Goal: Information Seeking & Learning: Check status

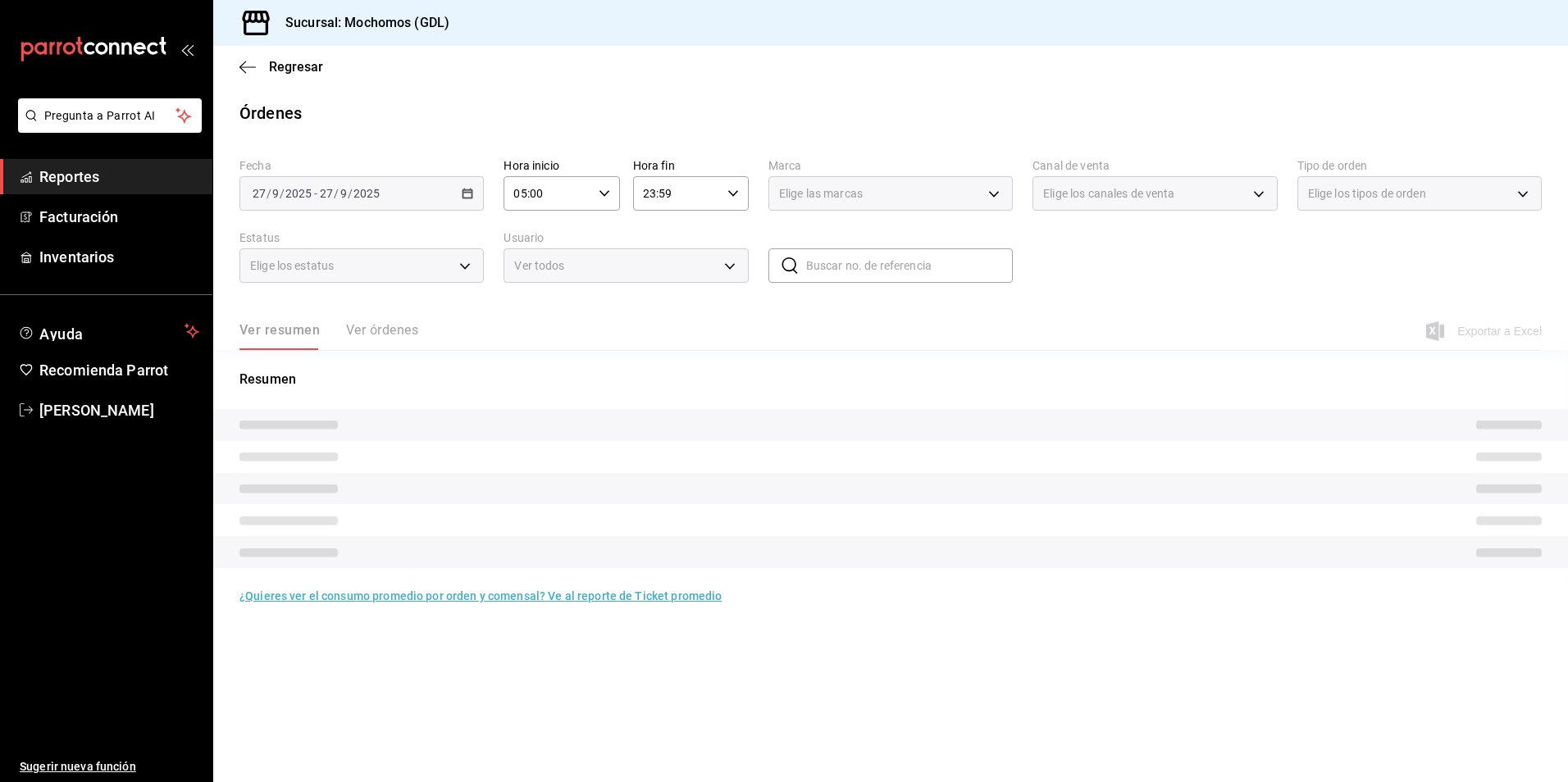
type input "36c25d4a-7cb0-456c-a434-e981d54830bc"
type input "PARROT,UBER_EATS,RAPPI,DIDI_FOOD,ONLINE"
type input "c3d0baef-30c0-4718-9d76-caab43e27316,13c4cc4a-99d2-42c0-ba96-c3de8c08c13d,7b791…"
type input "DENIED,FINISHED,CANCELED,OPEN,VOIDED,CREATED,PAID,ACCEPTED"
type input "36c25d4a-7cb0-456c-a434-e981d54830bc"
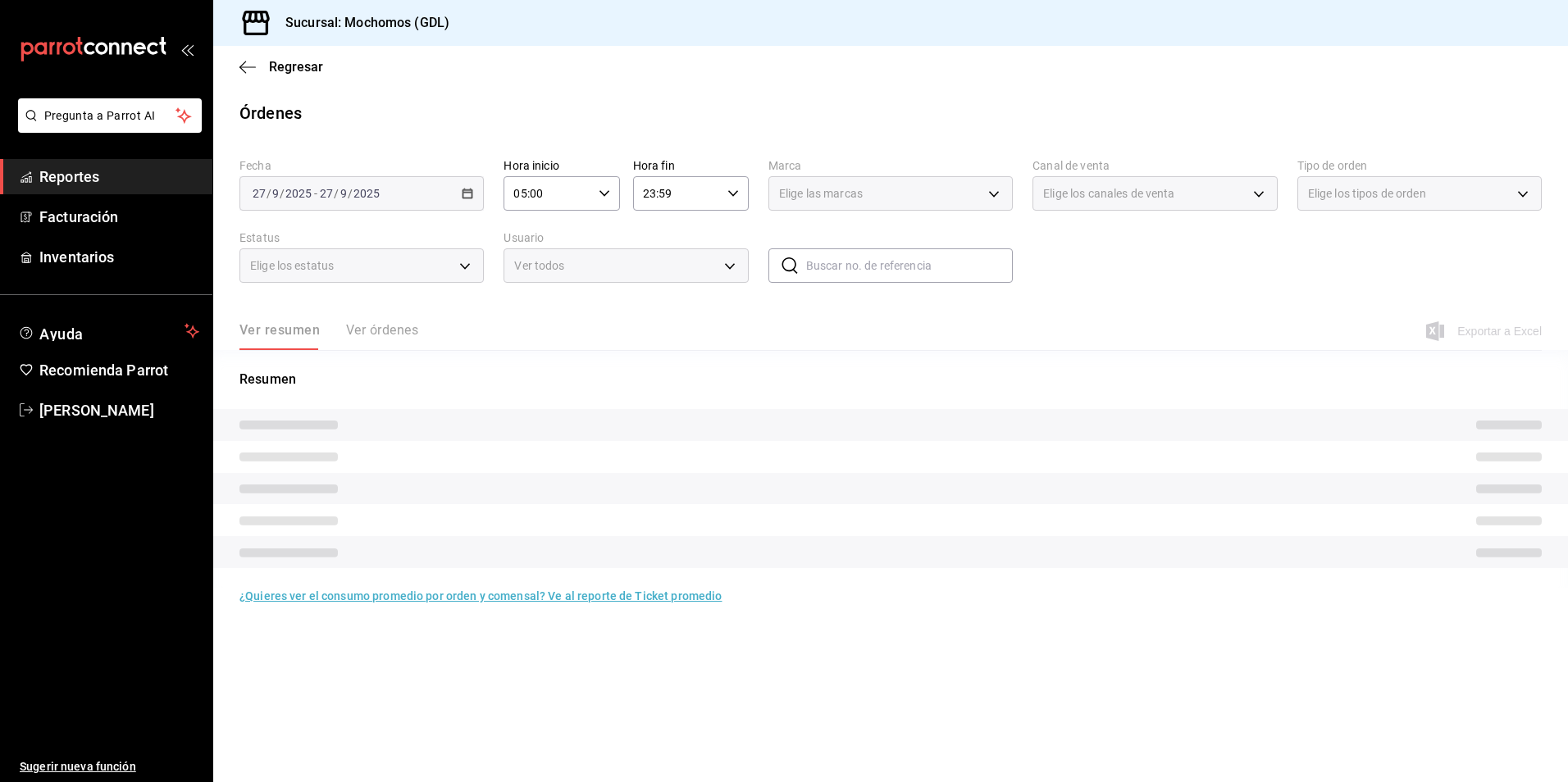
type input "PARROT,UBER_EATS,RAPPI,DIDI_FOOD,ONLINE"
type input "c3d0baef-30c0-4718-9d76-caab43e27316,13c4cc4a-99d2-42c0-ba96-c3de8c08c13d,7b791…"
type input "DENIED,FINISHED,CANCELED,OPEN,VOIDED,CREATED,PAID,ACCEPTED"
